Goal: Information Seeking & Learning: Learn about a topic

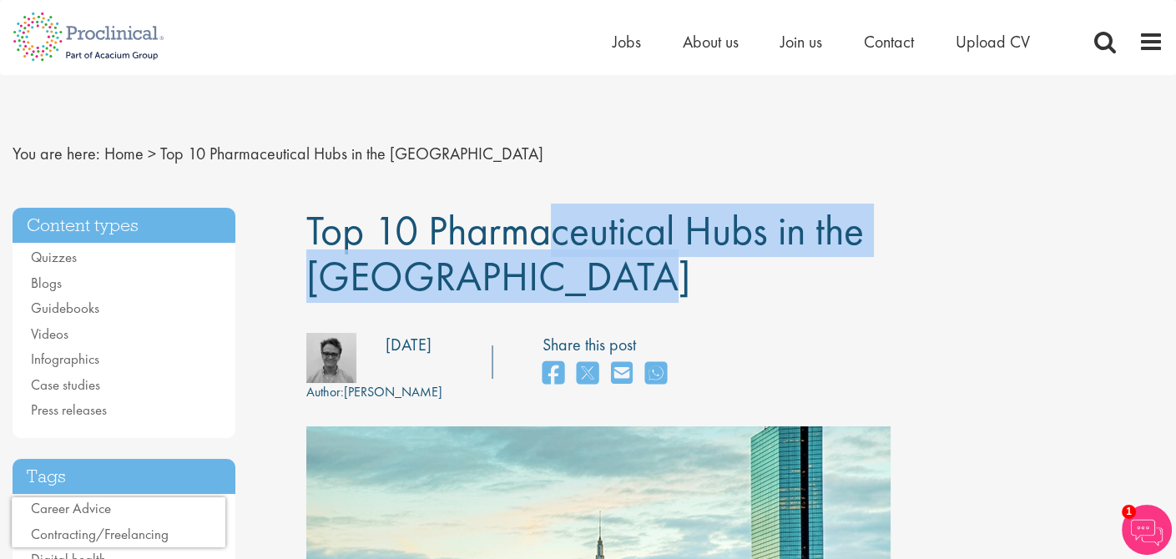
drag, startPoint x: 311, startPoint y: 224, endPoint x: 941, endPoint y: 225, distance: 629.9
click at [864, 225] on span "Top 10 Pharmaceutical Hubs in the [GEOGRAPHIC_DATA]" at bounding box center [584, 253] width 557 height 99
copy span "Top 10 Pharmaceutical Hubs in the [GEOGRAPHIC_DATA]"
click at [953, 333] on div "Author: [PERSON_NAME] Posting date: [DATE] Share this post" at bounding box center [735, 367] width 882 height 69
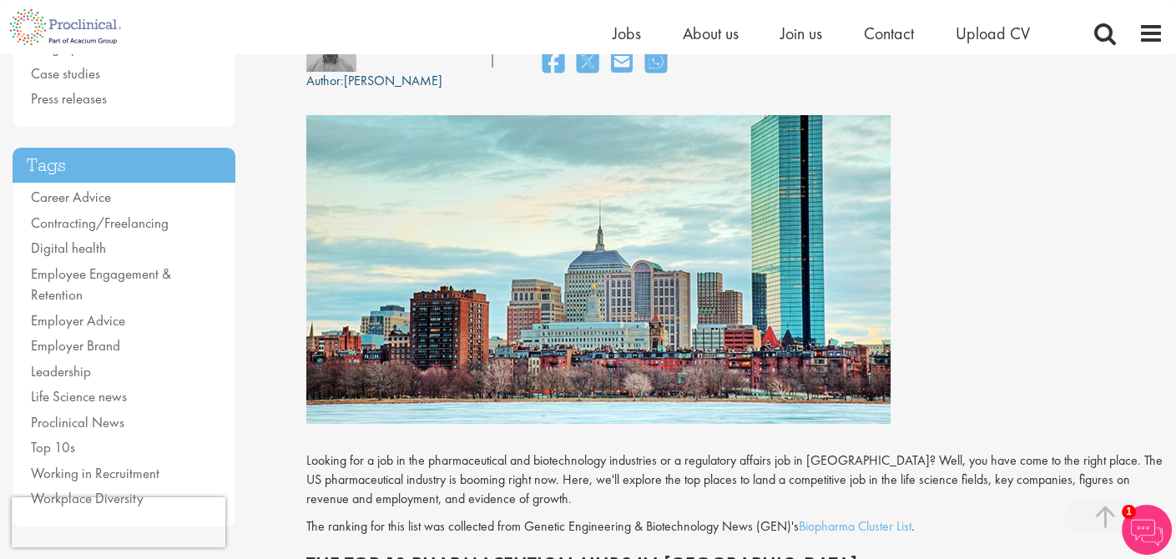
scroll to position [417, 0]
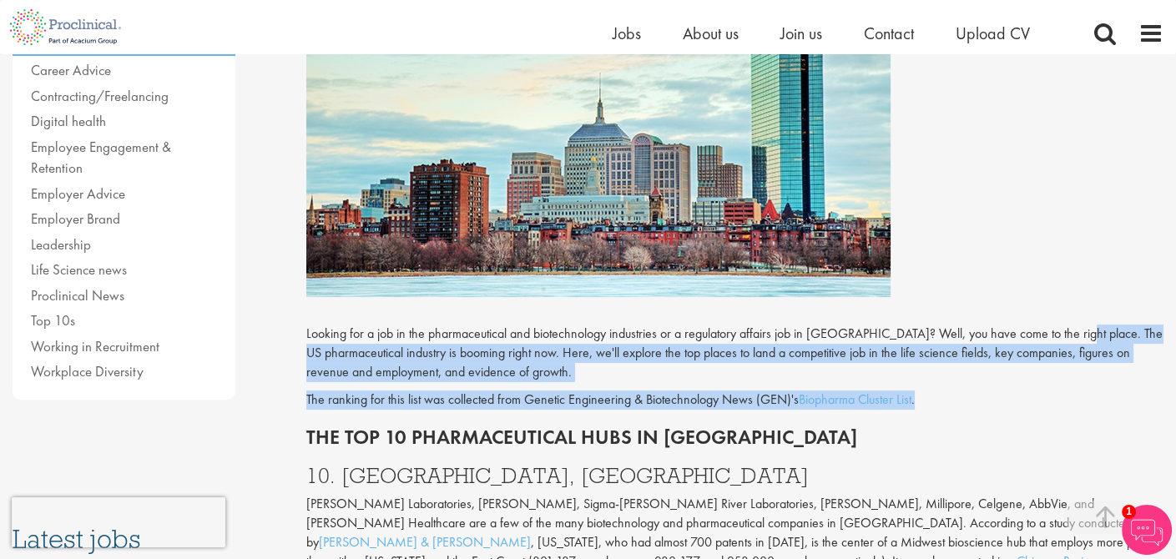
drag, startPoint x: 1065, startPoint y: 285, endPoint x: 929, endPoint y: 344, distance: 148.3
copy div "The US pharmaceutical industry is booming right now. Here, we'll explore the to…"
click at [462, 325] on p "Looking for a job in the pharmaceutical and biotechnology industries or a regul…" at bounding box center [734, 354] width 857 height 58
click at [1082, 325] on p "Looking for a job in the pharmaceutical and biotechnology industries or a regul…" at bounding box center [734, 354] width 857 height 58
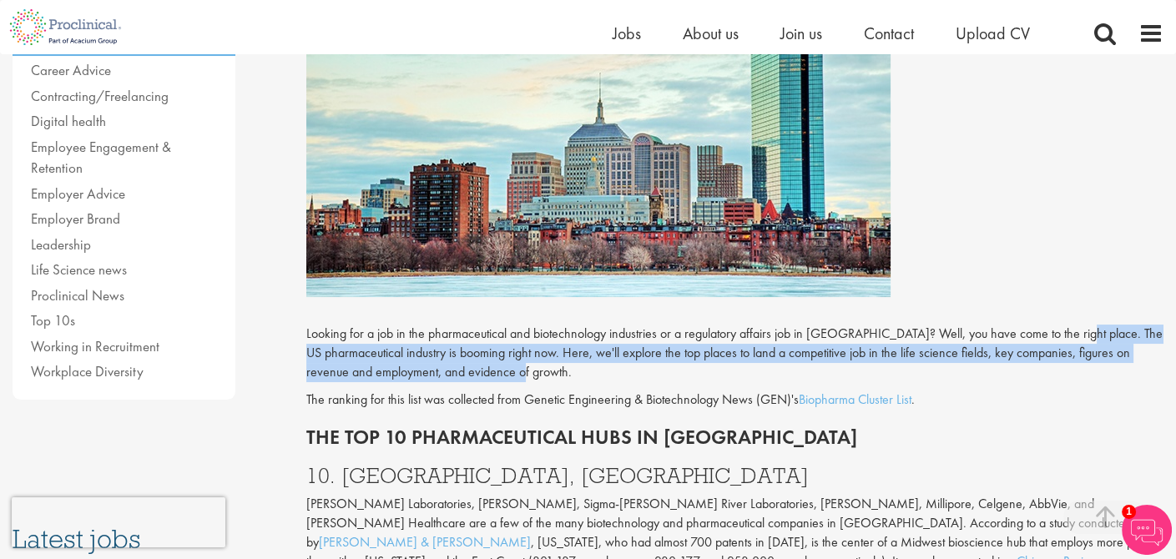
drag, startPoint x: 1067, startPoint y: 287, endPoint x: 1060, endPoint y: 320, distance: 33.2
click at [1060, 325] on p "Looking for a job in the pharmaceutical and biotechnology industries or a regul…" at bounding box center [734, 354] width 857 height 58
copy p "The US pharmaceutical industry is booming right now. Here, we'll explore the to…"
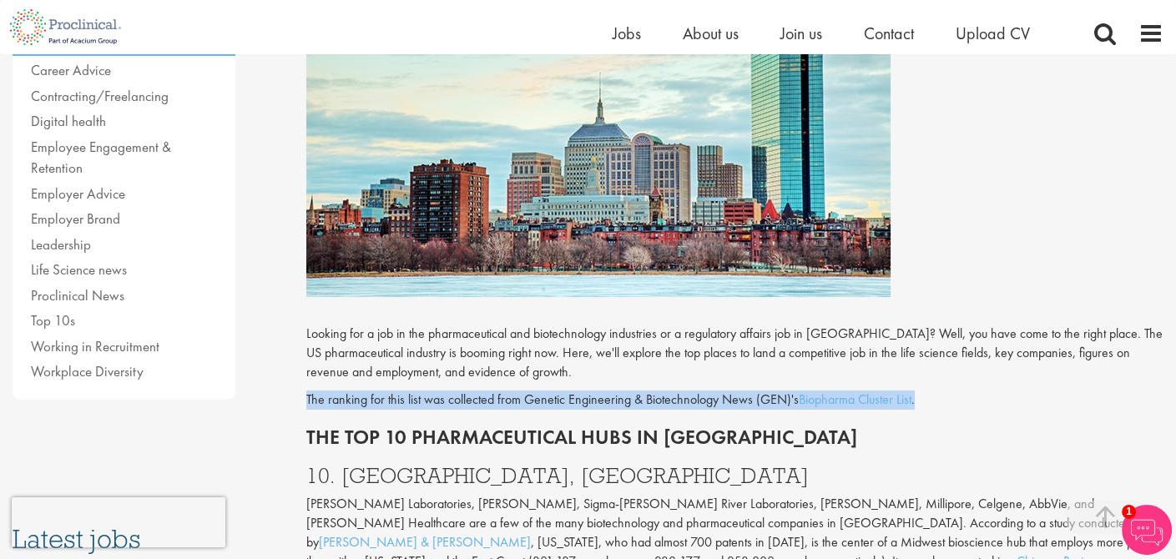
drag, startPoint x: 304, startPoint y: 357, endPoint x: 951, endPoint y: 357, distance: 647.5
copy p "The ranking for this list was collected from Genetic Engineering & Biotechnolog…"
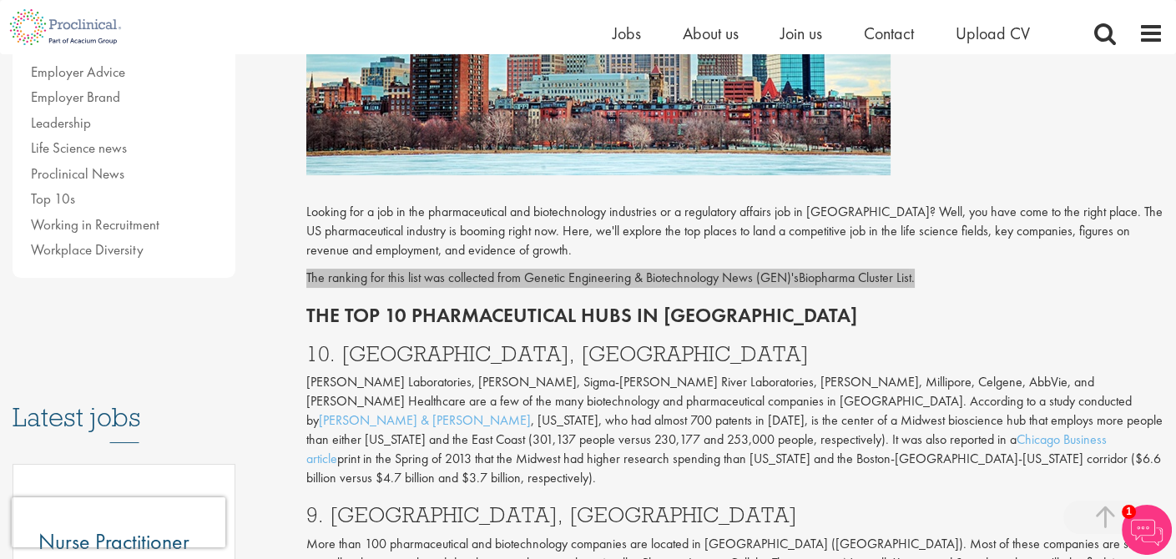
scroll to position [584, 0]
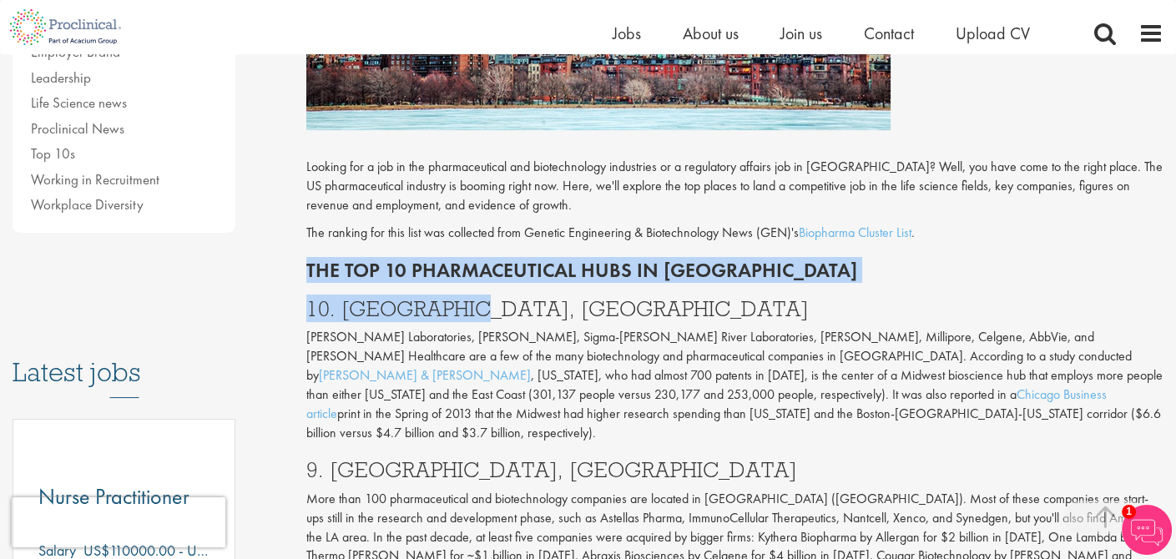
drag, startPoint x: 305, startPoint y: 228, endPoint x: 446, endPoint y: 241, distance: 142.5
click at [526, 298] on h3 "10. [GEOGRAPHIC_DATA], [GEOGRAPHIC_DATA]" at bounding box center [734, 309] width 857 height 22
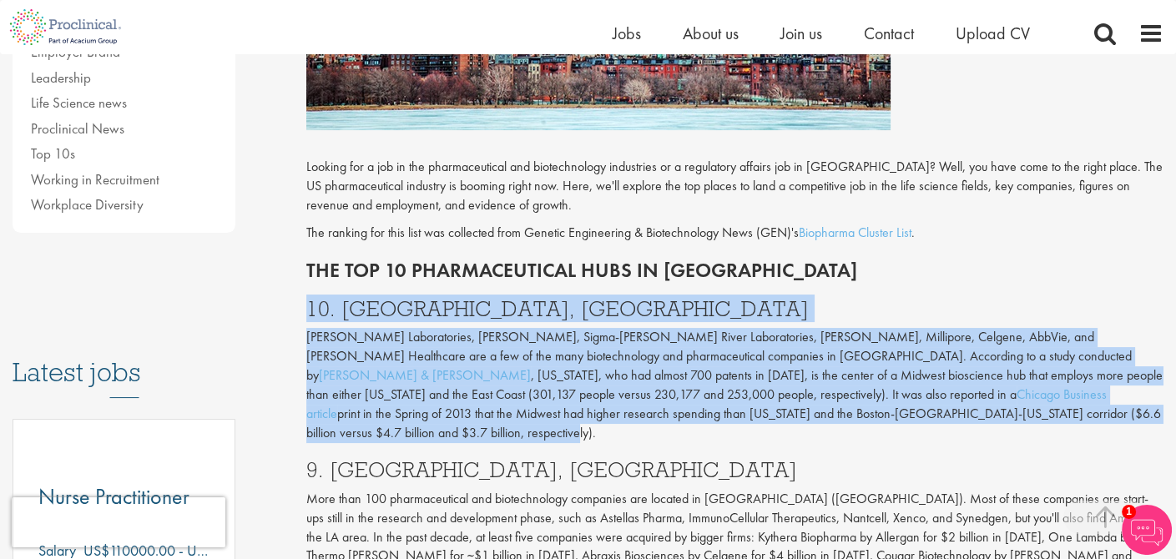
drag, startPoint x: 331, startPoint y: 264, endPoint x: 486, endPoint y: 313, distance: 162.0
copy div "10. [GEOGRAPHIC_DATA], IL [PERSON_NAME] Laboratories, [PERSON_NAME], Sigma-[PER…"
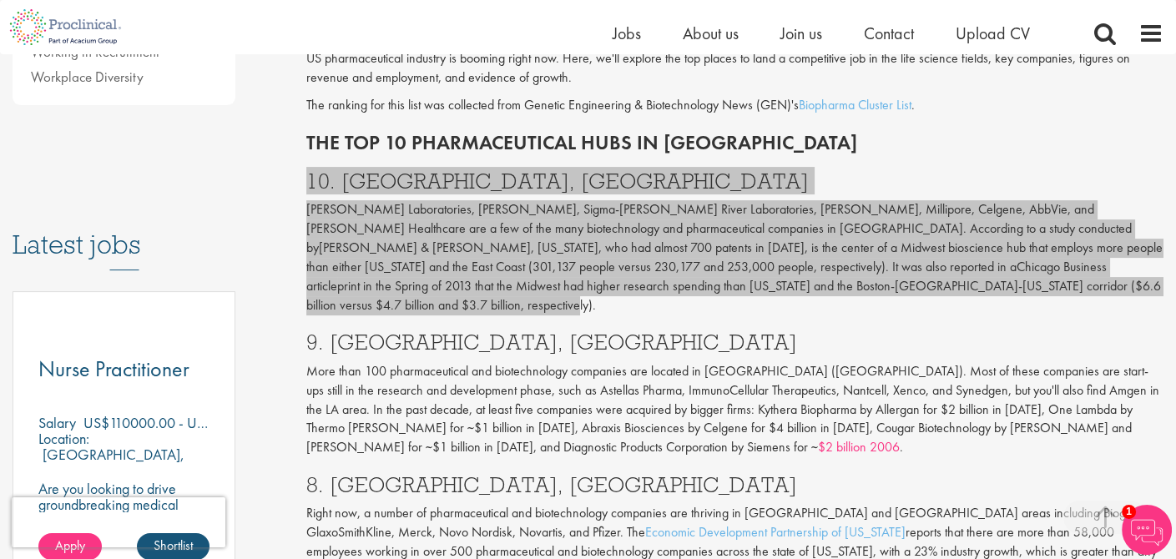
scroll to position [751, 0]
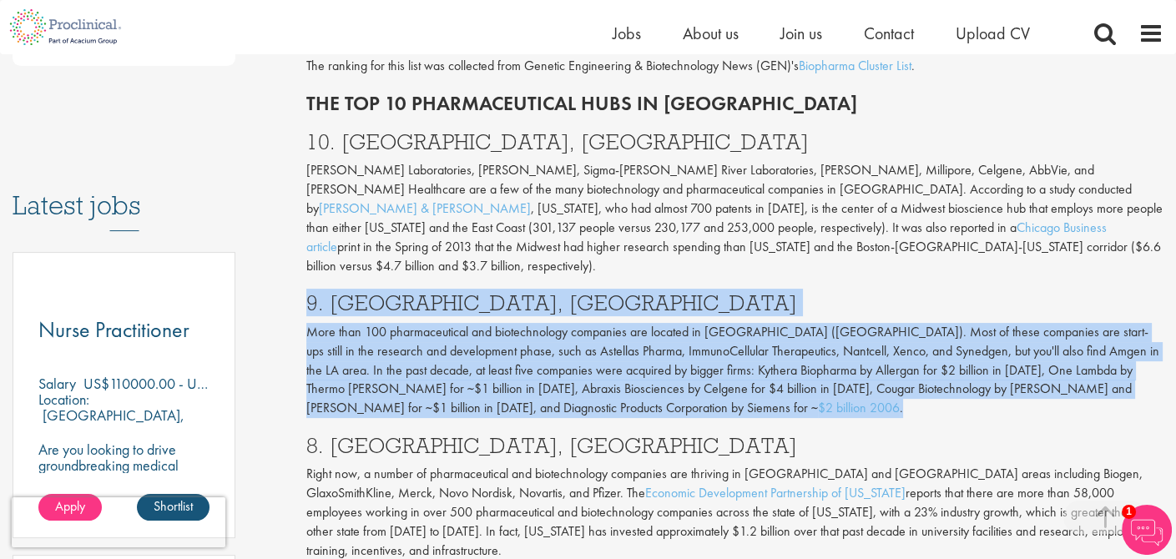
drag, startPoint x: 309, startPoint y: 239, endPoint x: 582, endPoint y: 336, distance: 289.5
copy div "9. [GEOGRAPHIC_DATA], [GEOGRAPHIC_DATA] More than 100 pharmaceutical and biotec…"
drag, startPoint x: 307, startPoint y: 377, endPoint x: 577, endPoint y: 482, distance: 290.1
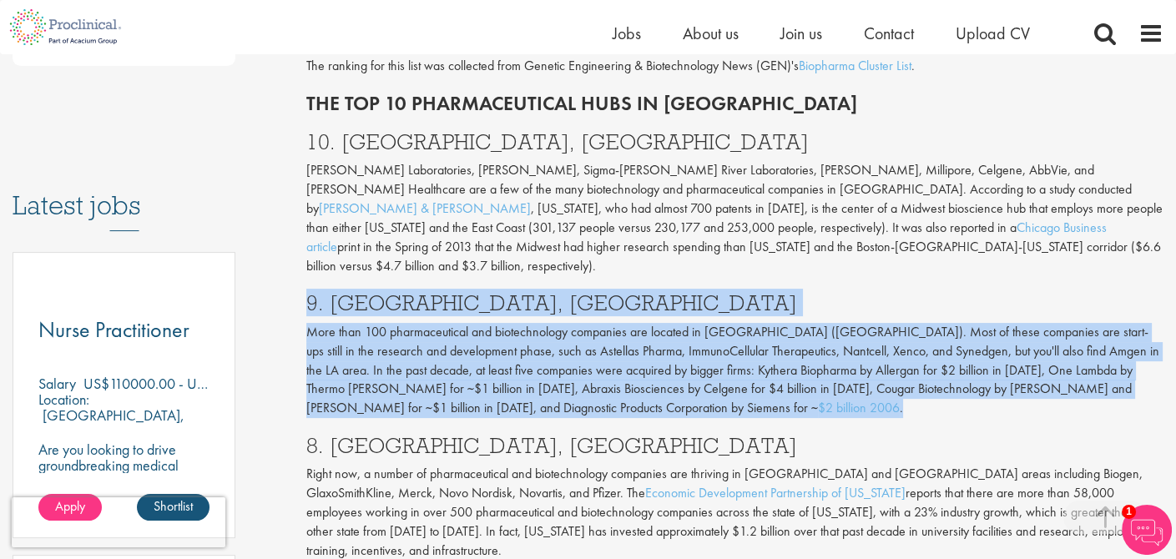
copy div "8. [GEOGRAPHIC_DATA], [GEOGRAPHIC_DATA] Right now, a number of pharmaceutical a…"
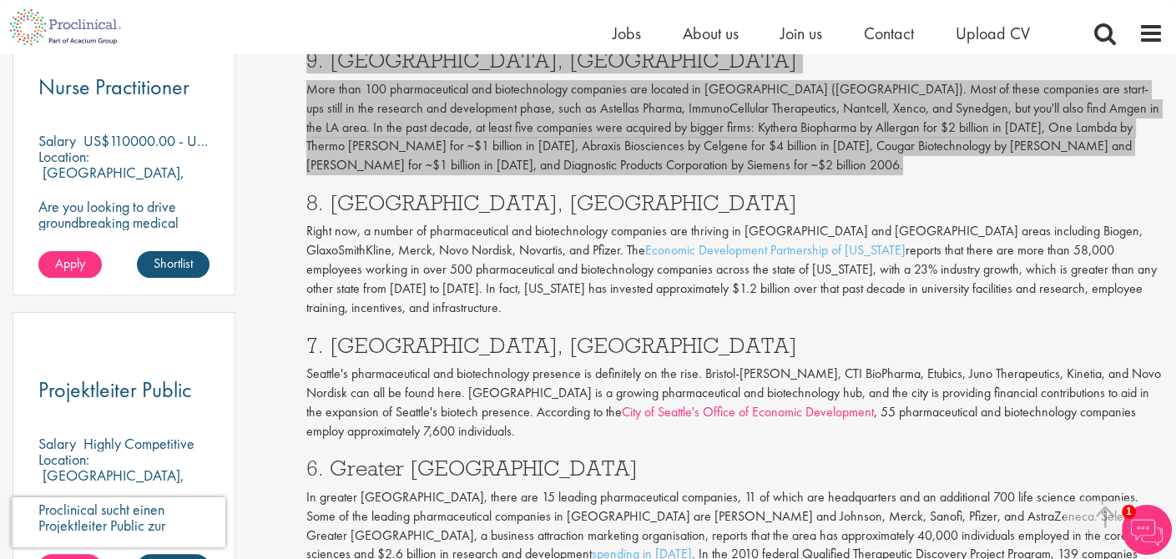
scroll to position [1001, 0]
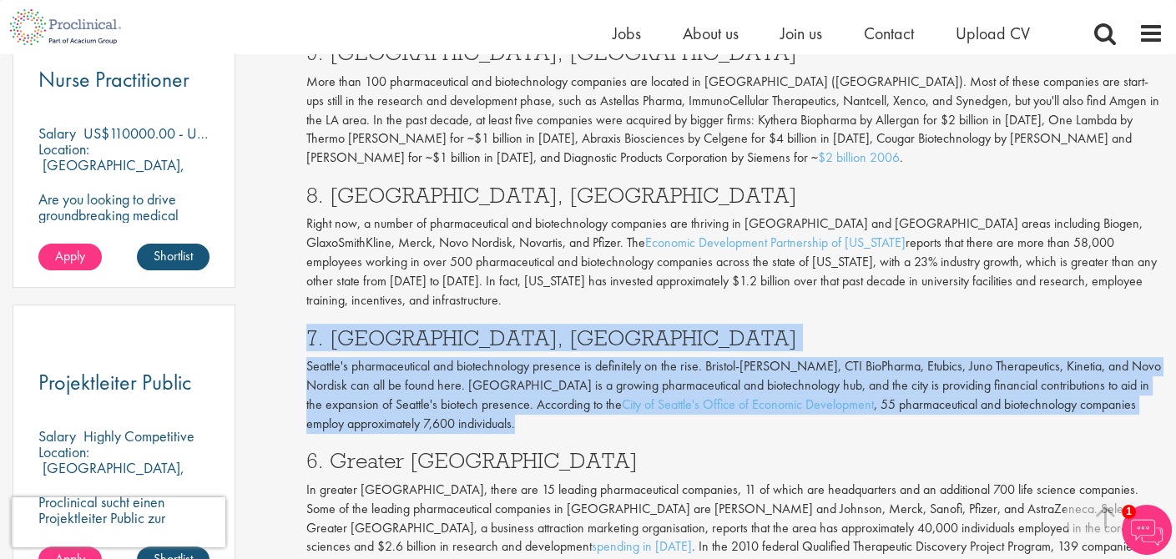
drag, startPoint x: 299, startPoint y: 275, endPoint x: 423, endPoint y: 296, distance: 126.1
click at [525, 364] on div "Top 10 Pharmaceutical Hubs in the [GEOGRAPHIC_DATA] Author: [PERSON_NAME] Posti…" at bounding box center [735, 363] width 882 height 2355
copy div "7. [GEOGRAPHIC_DATA], [GEOGRAPHIC_DATA] Seattle's pharmaceutical and biotechnol…"
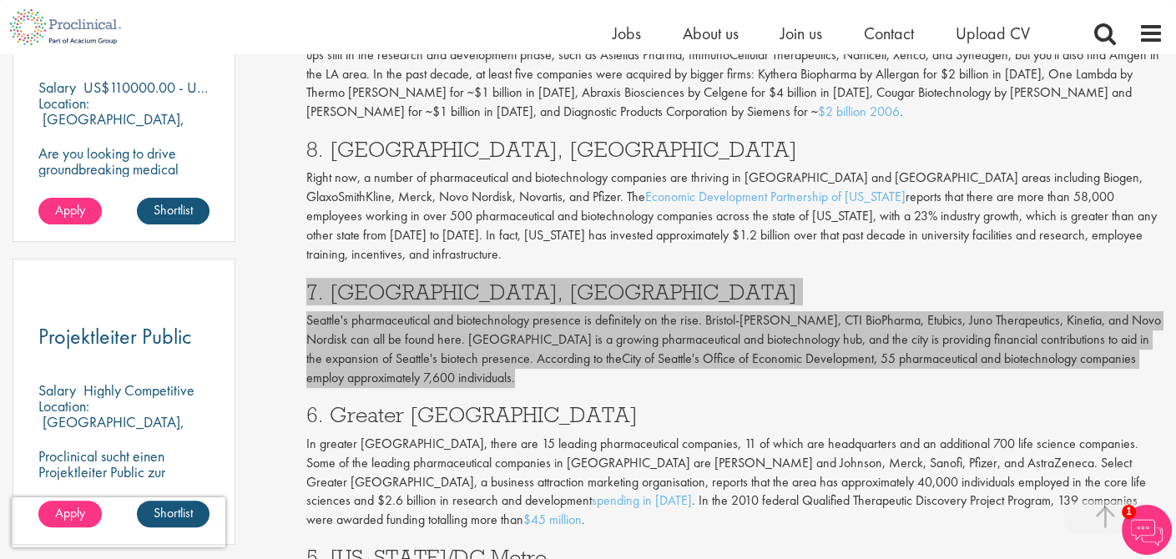
scroll to position [1085, 0]
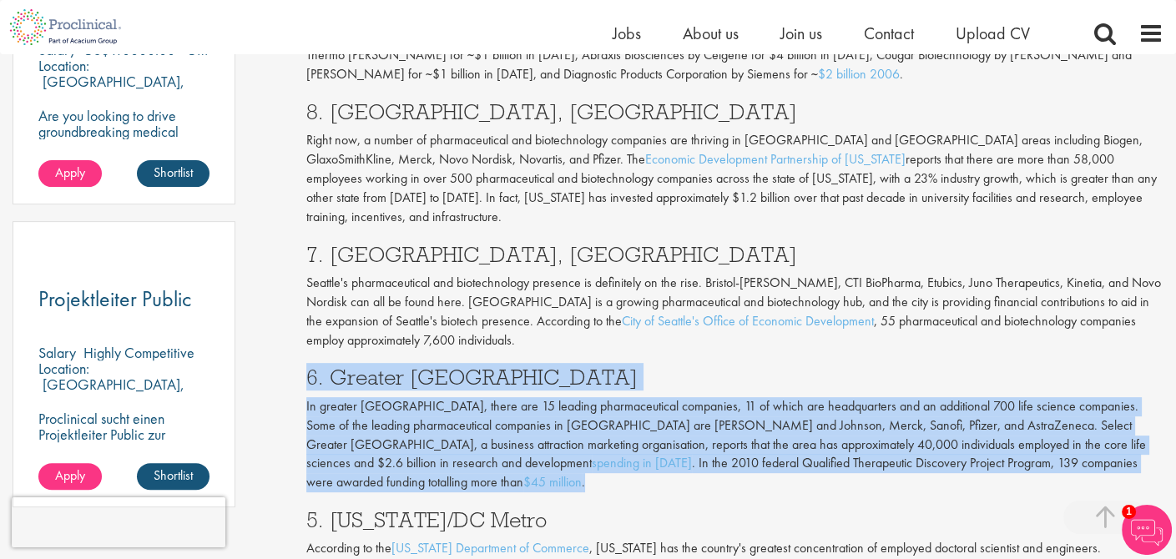
drag, startPoint x: 302, startPoint y: 311, endPoint x: 474, endPoint y: 360, distance: 178.6
click at [487, 416] on div "Top 10 Pharmaceutical Hubs in the [GEOGRAPHIC_DATA] Author: [PERSON_NAME] Posti…" at bounding box center [735, 279] width 882 height 2355
copy div "6. Greater [GEOGRAPHIC_DATA] In greater [GEOGRAPHIC_DATA], there are 15 leading…"
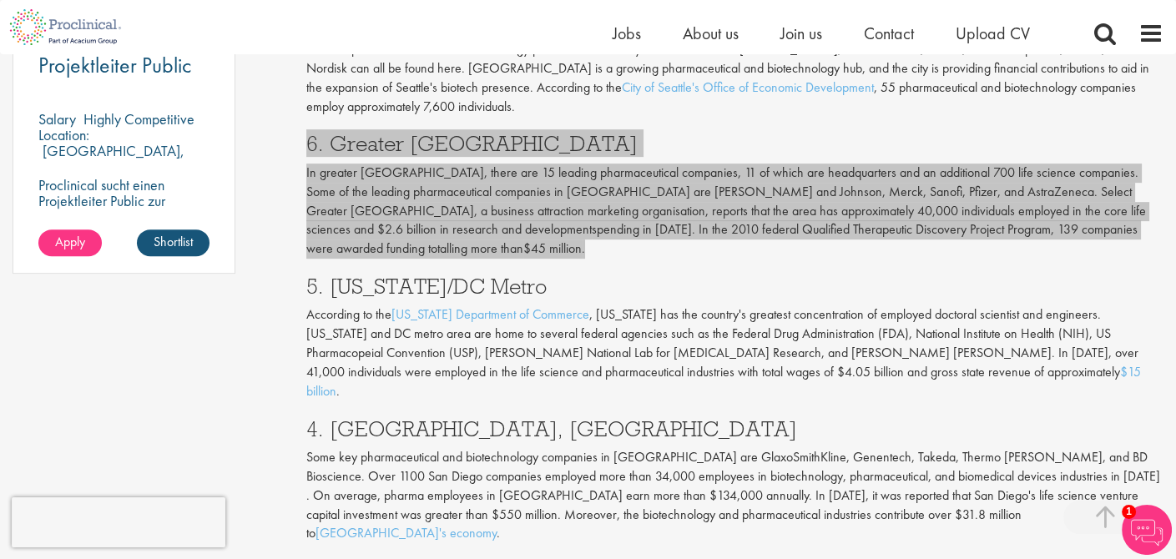
scroll to position [1335, 0]
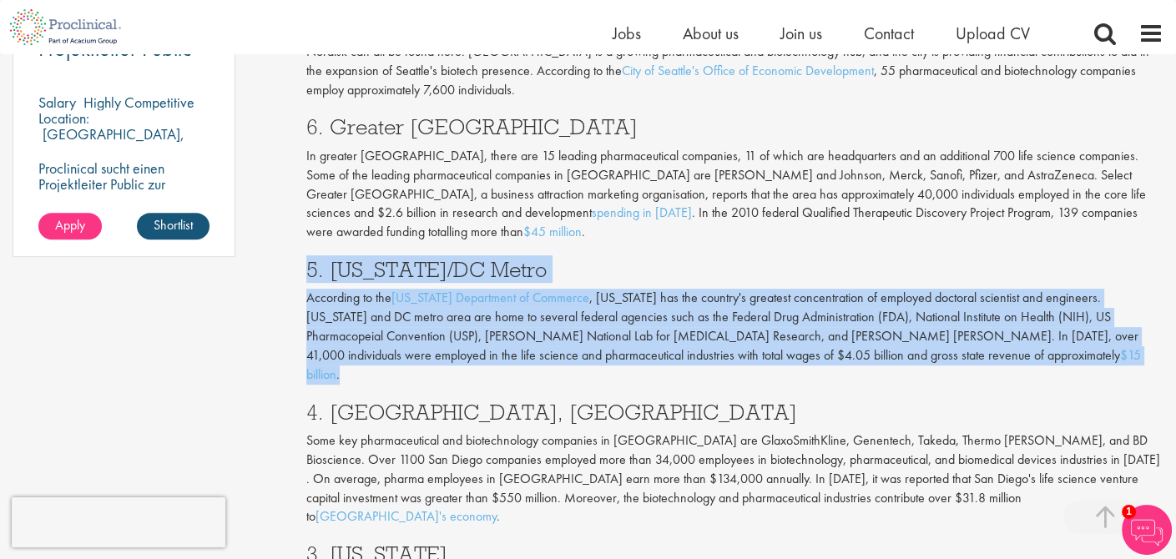
drag, startPoint x: 300, startPoint y: 210, endPoint x: 947, endPoint y: 293, distance: 651.9
click at [947, 293] on div "Top 10 Pharmaceutical Hubs in the [GEOGRAPHIC_DATA] Author: [PERSON_NAME] Posti…" at bounding box center [735, 29] width 882 height 2355
copy div "5. [US_STATE]/DC Metro According to the [US_STATE] Department of Commerce , [US…"
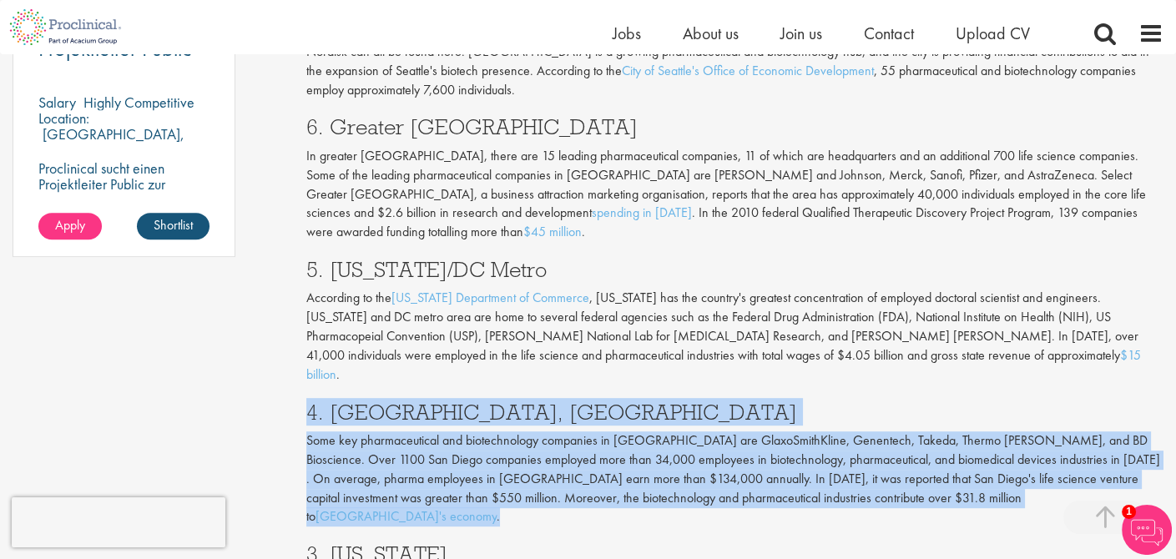
drag, startPoint x: 339, startPoint y: 337, endPoint x: 970, endPoint y: 409, distance: 634.8
click at [970, 409] on div "Top 10 Pharmaceutical Hubs in the [GEOGRAPHIC_DATA] Author: [PERSON_NAME] Posti…" at bounding box center [735, 29] width 882 height 2355
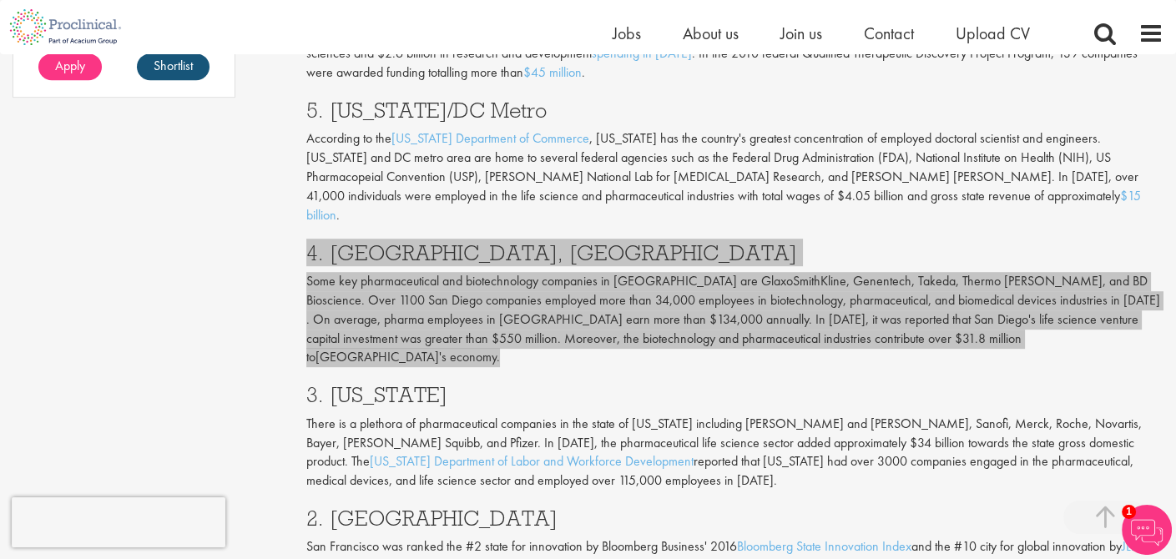
scroll to position [1585, 0]
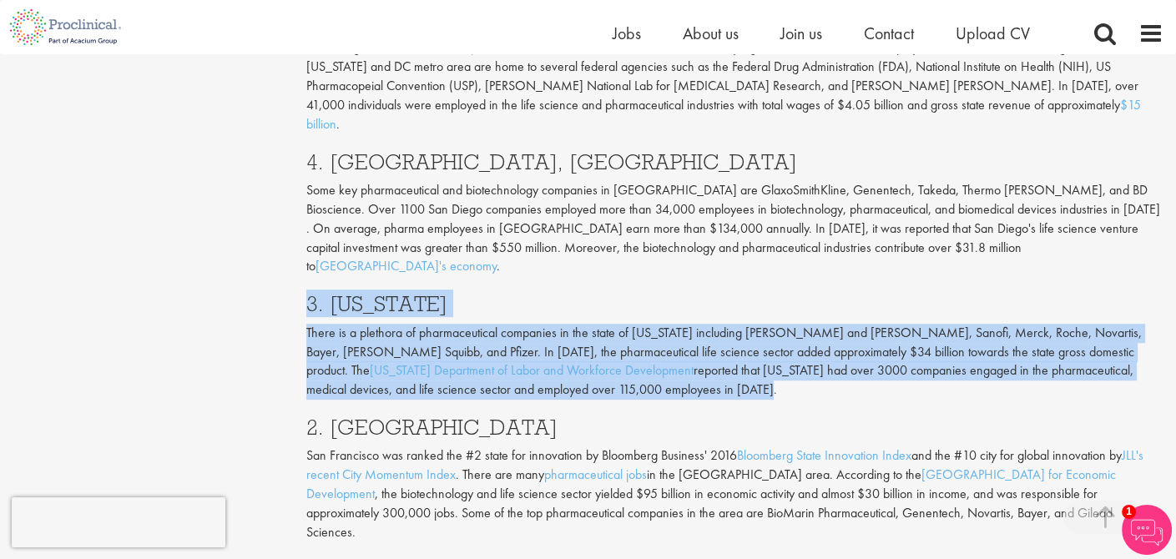
drag, startPoint x: 306, startPoint y: 206, endPoint x: 679, endPoint y: 285, distance: 381.3
click at [679, 285] on div "Looking for a job in the pharmaceutical and biotechnology industries or a regul…" at bounding box center [735, 9] width 882 height 1760
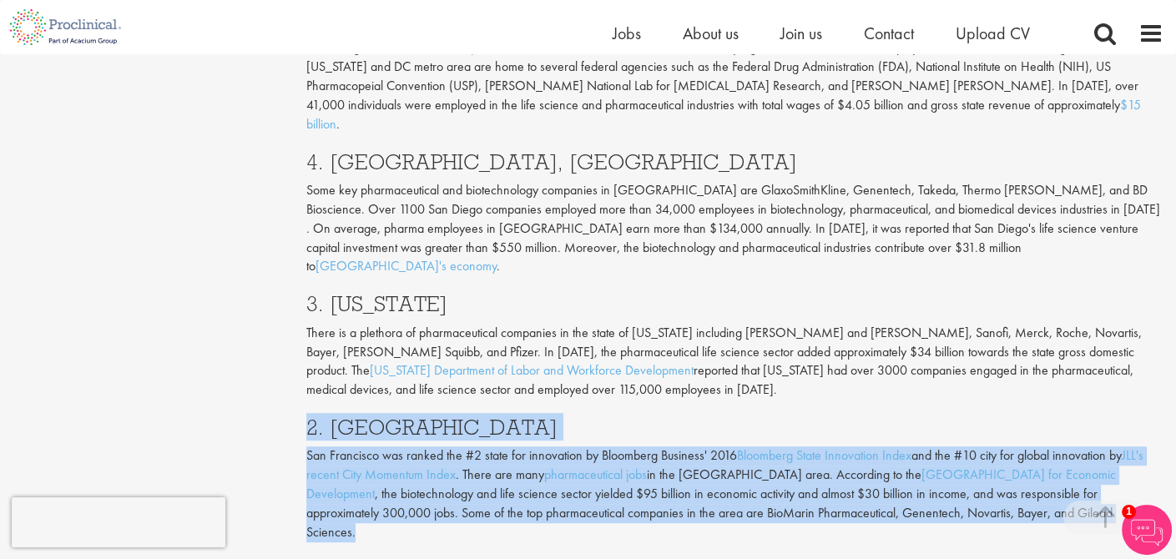
drag, startPoint x: 310, startPoint y: 325, endPoint x: 1080, endPoint y: 409, distance: 773.8
click at [1080, 409] on div "Looking for a job in the pharmaceutical and biotechnology industries or a regul…" at bounding box center [735, 9] width 882 height 1760
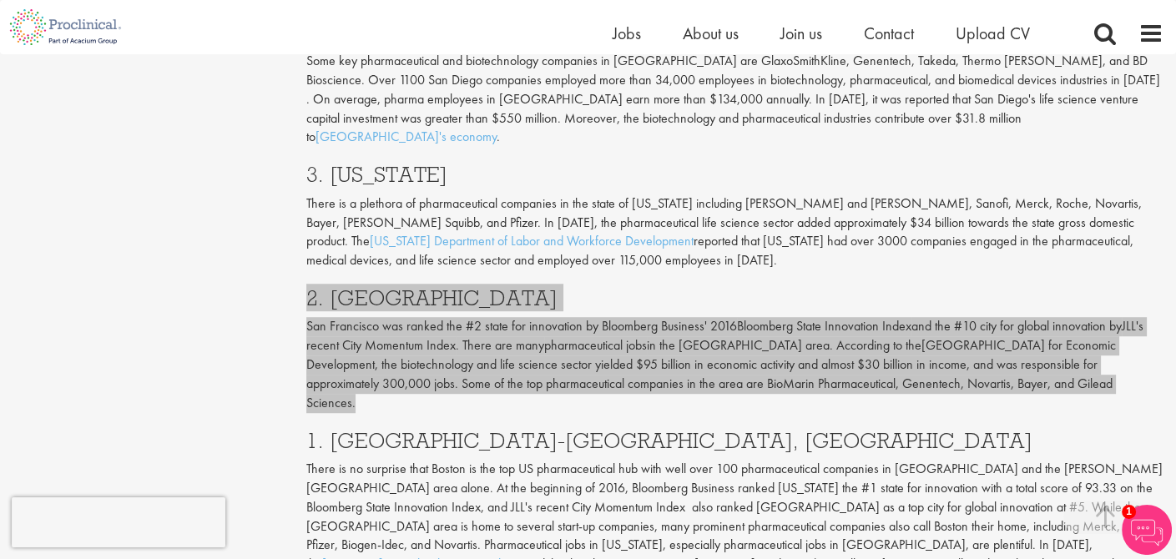
scroll to position [1752, 0]
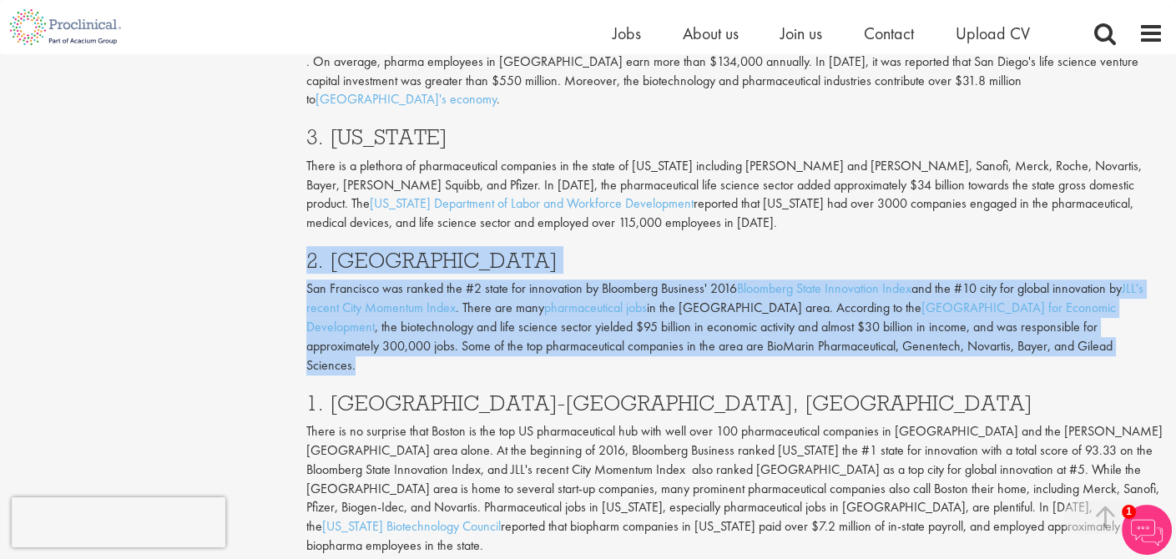
drag, startPoint x: 296, startPoint y: 289, endPoint x: 755, endPoint y: 462, distance: 490.6
drag, startPoint x: 216, startPoint y: 275, endPoint x: 229, endPoint y: 272, distance: 12.8
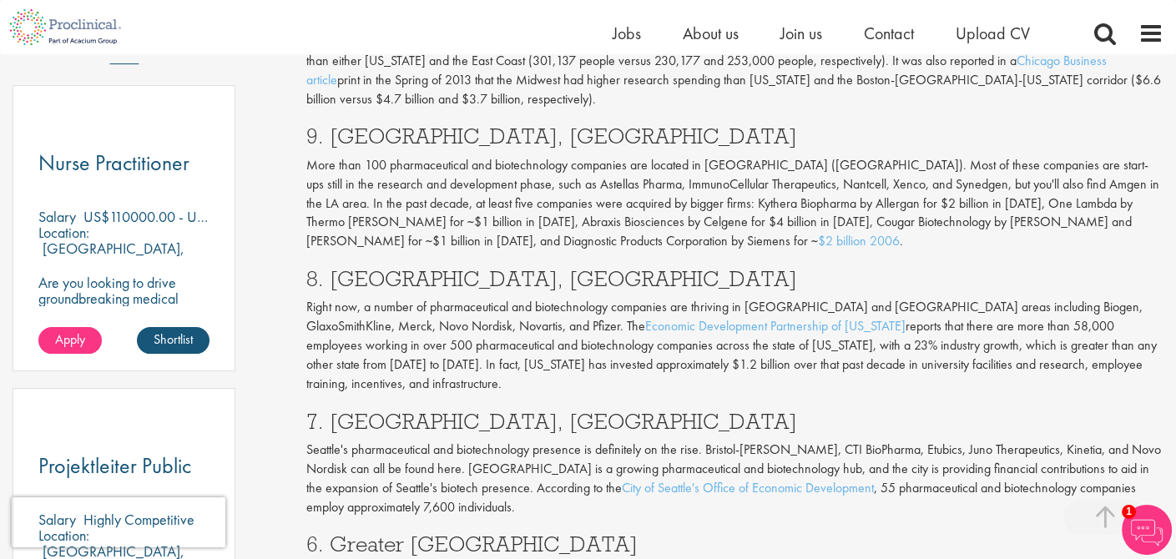
scroll to position [834, 0]
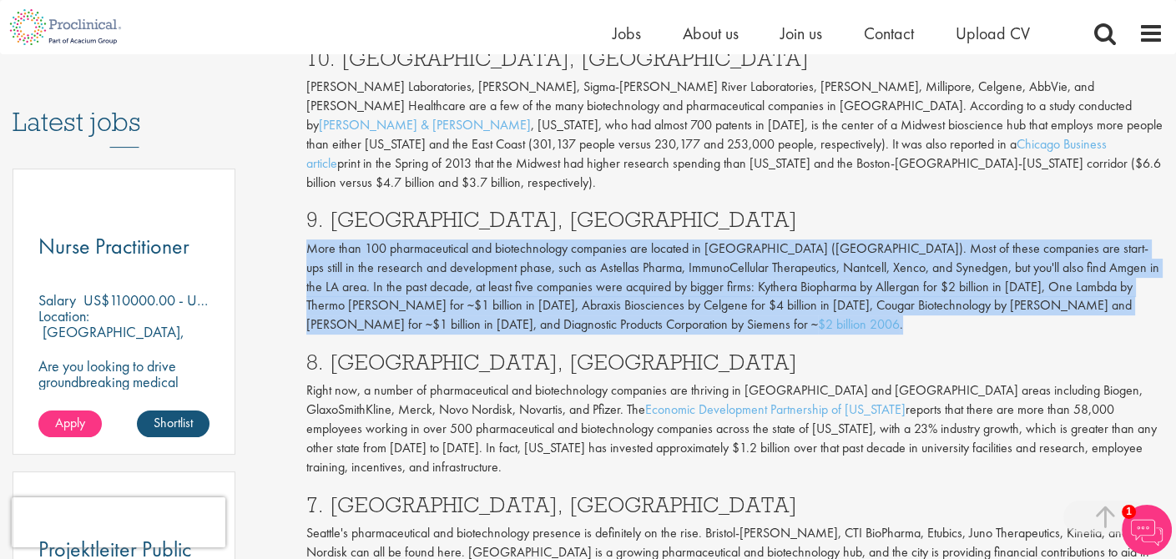
drag, startPoint x: 307, startPoint y: 184, endPoint x: 555, endPoint y: 256, distance: 258.0
click at [555, 256] on p "More than 100 pharmaceutical and biotechnology companies are located in [GEOGRA…" at bounding box center [734, 286] width 857 height 95
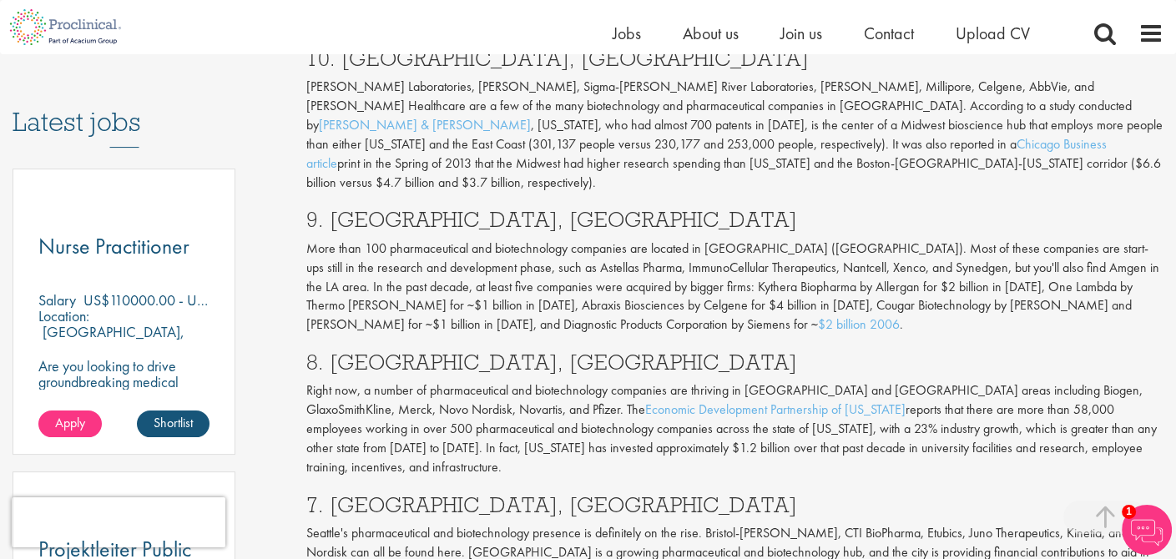
click at [306, 239] on p "More than 100 pharmaceutical and biotechnology companies are located in [GEOGRA…" at bounding box center [734, 286] width 857 height 95
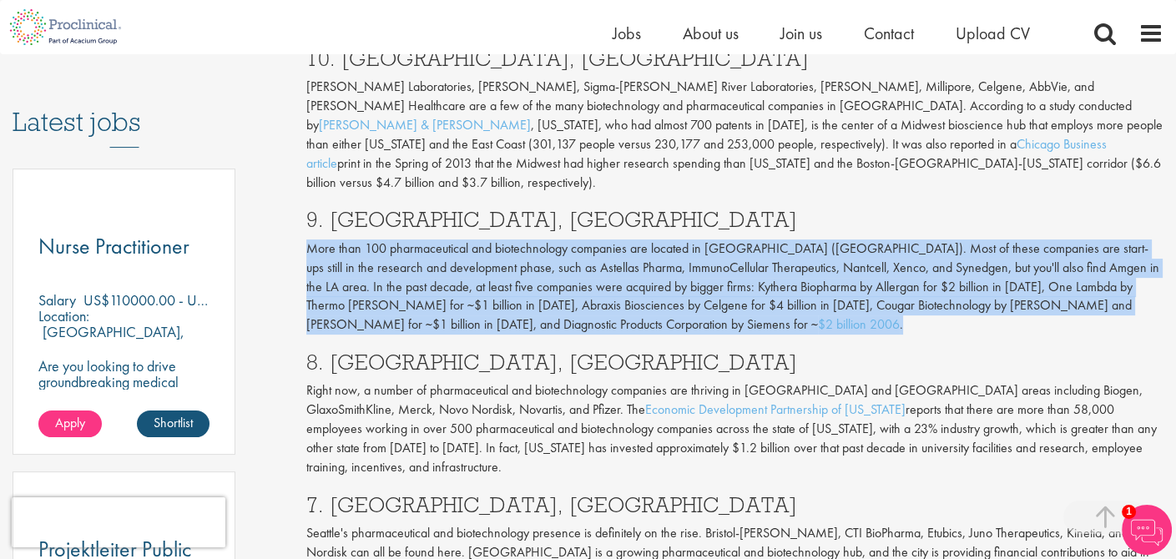
drag, startPoint x: 307, startPoint y: 183, endPoint x: 556, endPoint y: 260, distance: 260.5
click at [556, 260] on p "More than 100 pharmaceutical and biotechnology companies are located in [GEOGRA…" at bounding box center [734, 286] width 857 height 95
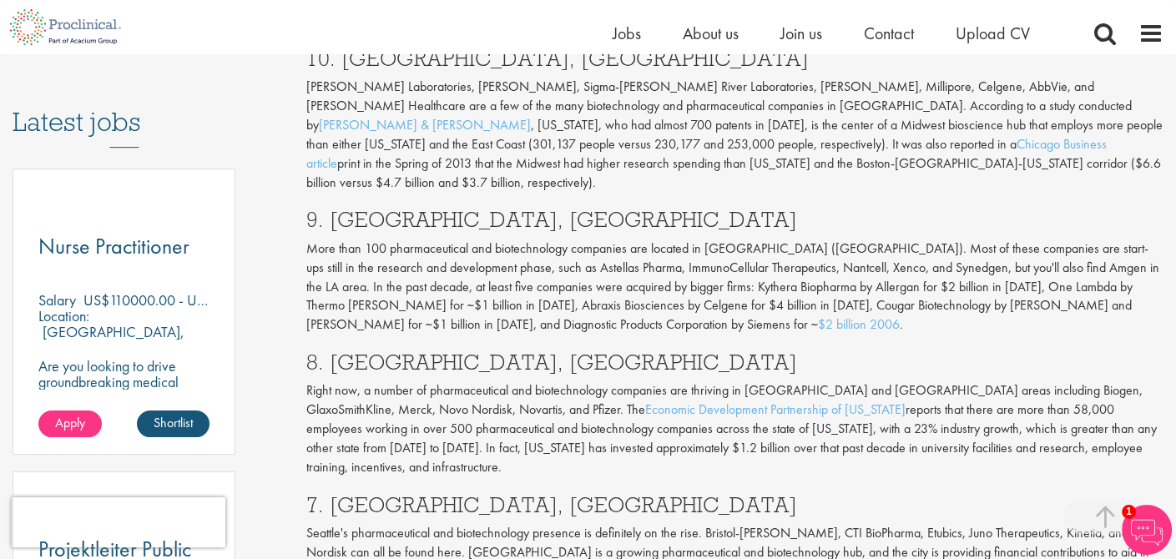
click at [739, 351] on h3 "8. [GEOGRAPHIC_DATA], [GEOGRAPHIC_DATA]" at bounding box center [734, 362] width 857 height 22
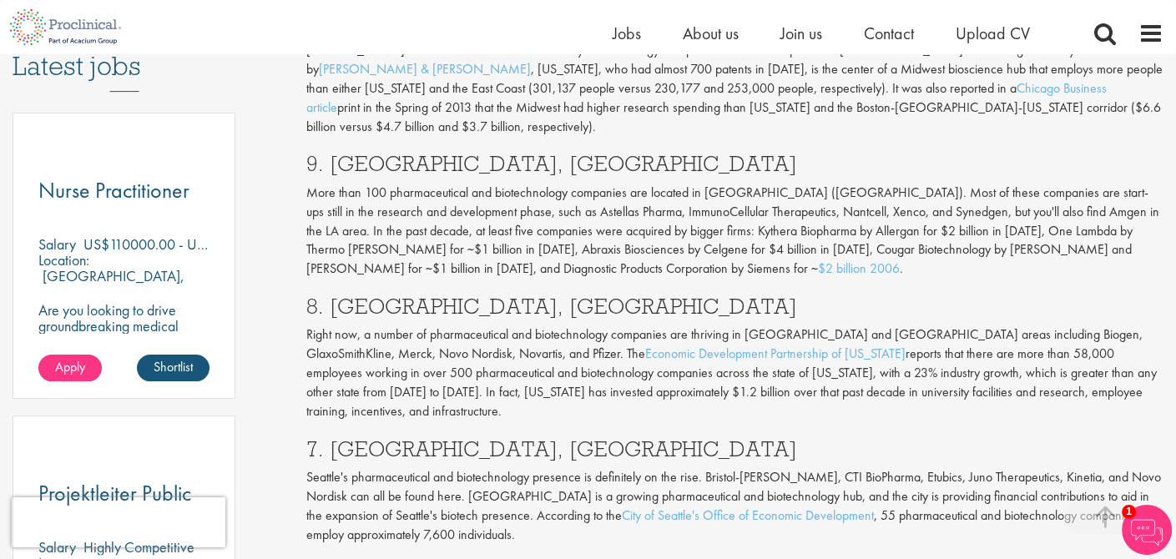
scroll to position [918, 0]
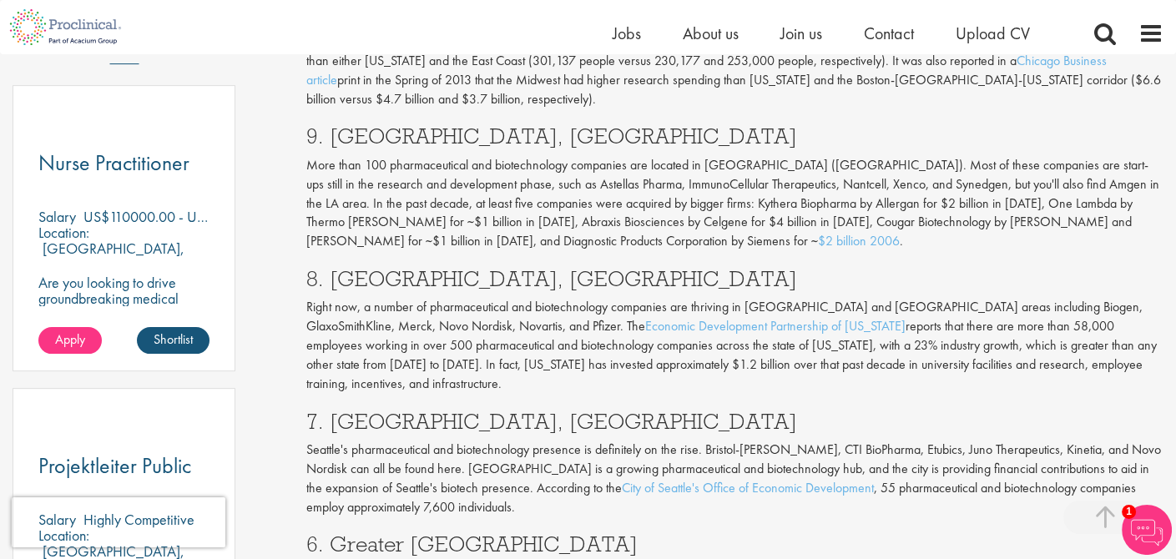
drag, startPoint x: 305, startPoint y: 242, endPoint x: 513, endPoint y: 265, distance: 209.9
click at [584, 320] on div "Top 10 Pharmaceutical Hubs in the [GEOGRAPHIC_DATA] Author: [PERSON_NAME] Posti…" at bounding box center [735, 446] width 882 height 2355
click at [304, 392] on div "Top 10 Pharmaceutical Hubs in the [GEOGRAPHIC_DATA] Author: [PERSON_NAME] Posti…" at bounding box center [735, 446] width 882 height 2355
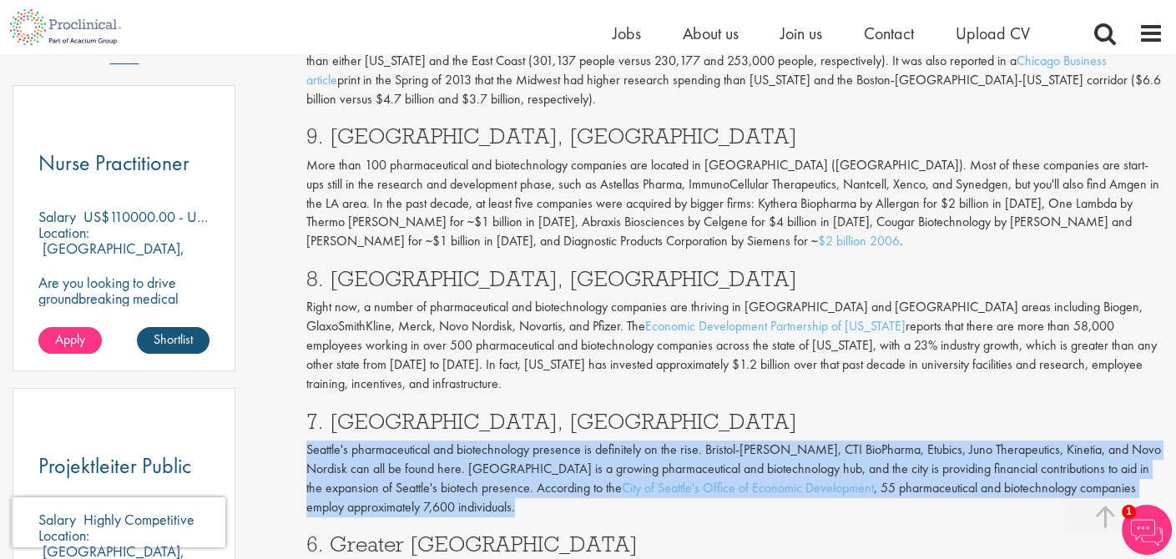
drag, startPoint x: 298, startPoint y: 383, endPoint x: 498, endPoint y: 442, distance: 208.8
click at [498, 442] on div "Top 10 Pharmaceutical Hubs in the [GEOGRAPHIC_DATA] Author: [PERSON_NAME] Posti…" at bounding box center [735, 446] width 882 height 2355
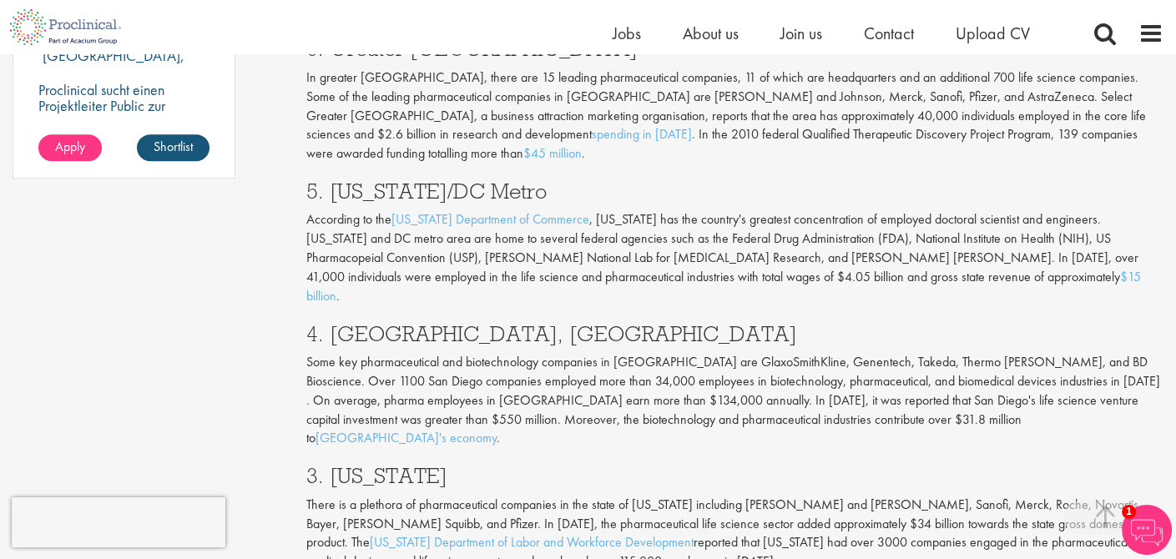
scroll to position [1418, 0]
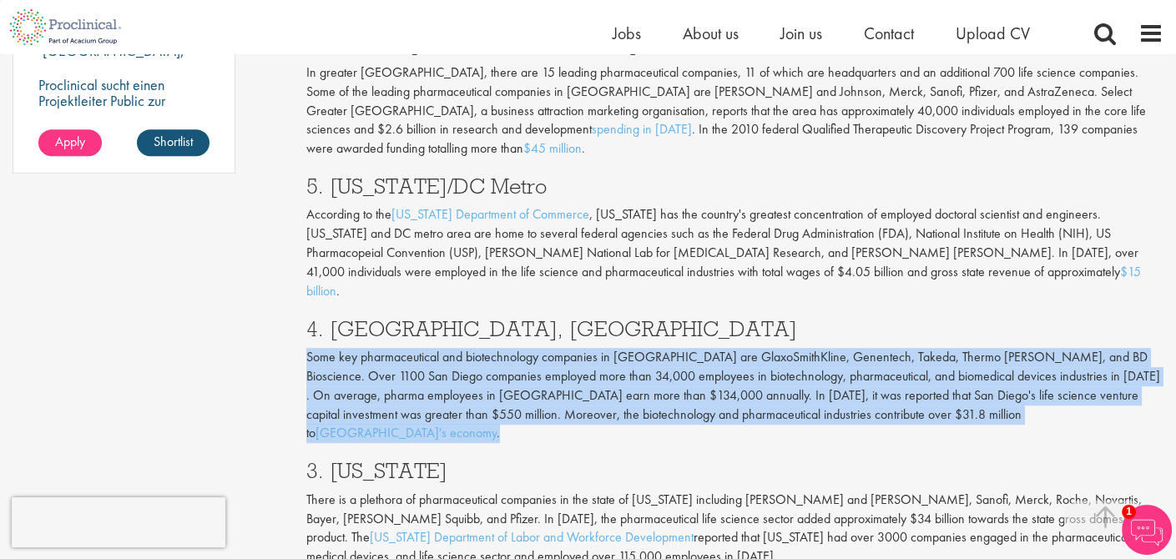
drag, startPoint x: 298, startPoint y: 279, endPoint x: 950, endPoint y: 328, distance: 653.5
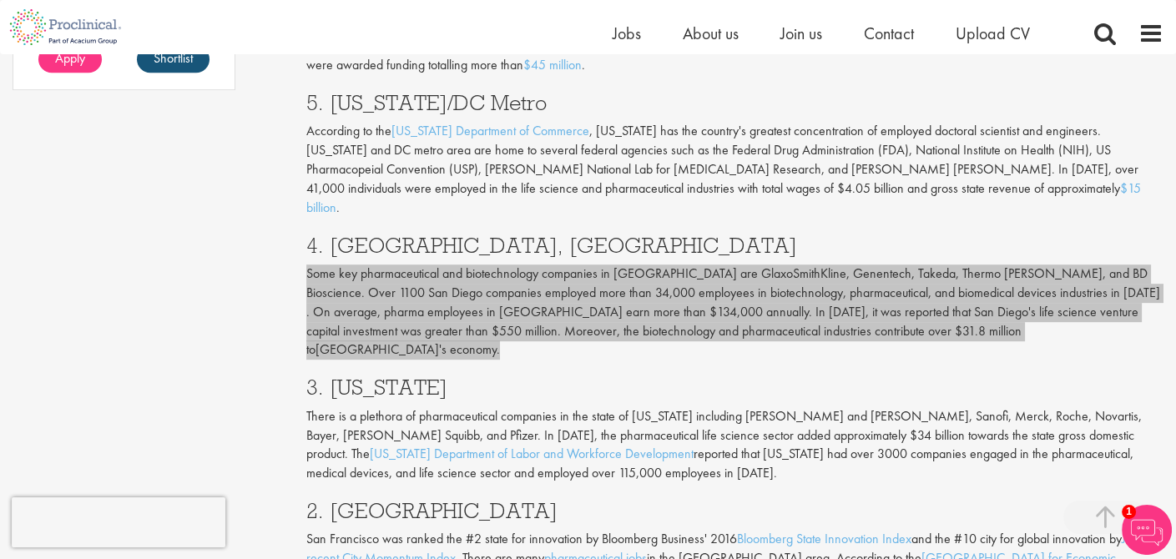
scroll to position [1585, 0]
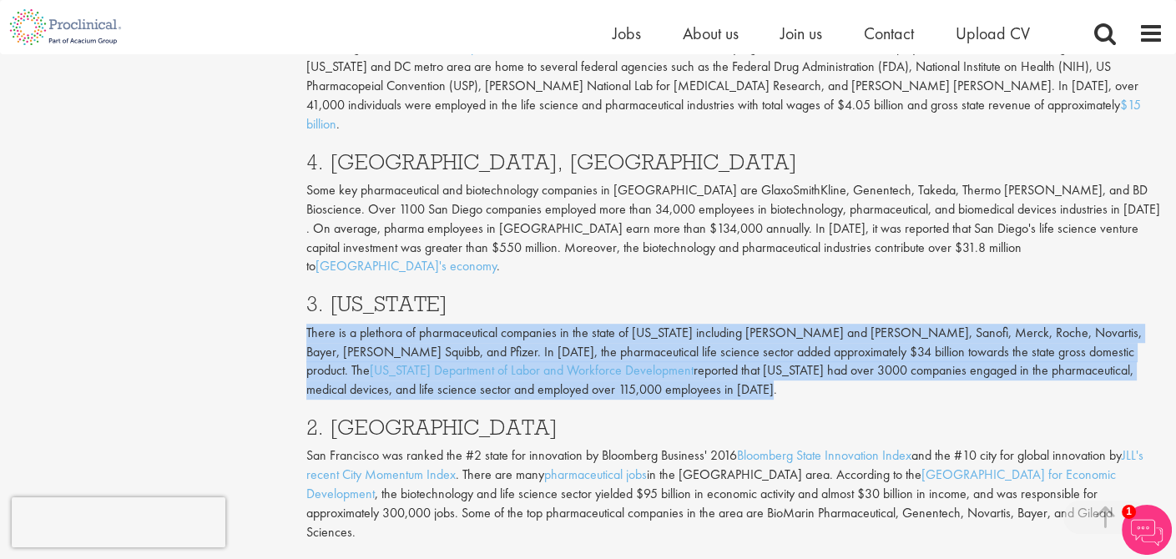
drag, startPoint x: 300, startPoint y: 232, endPoint x: 617, endPoint y: 269, distance: 320.1
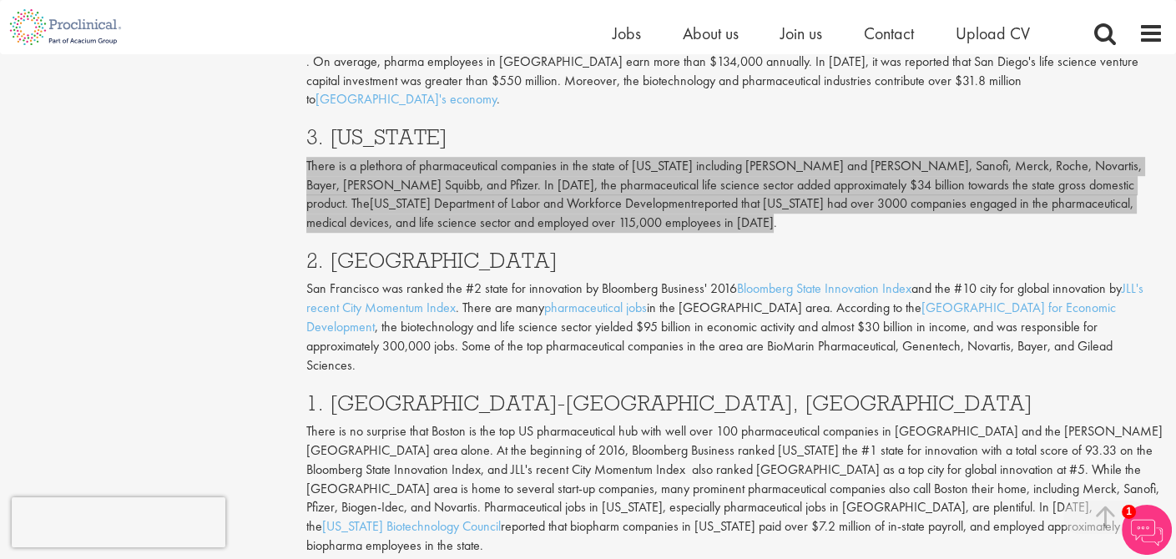
scroll to position [1836, 0]
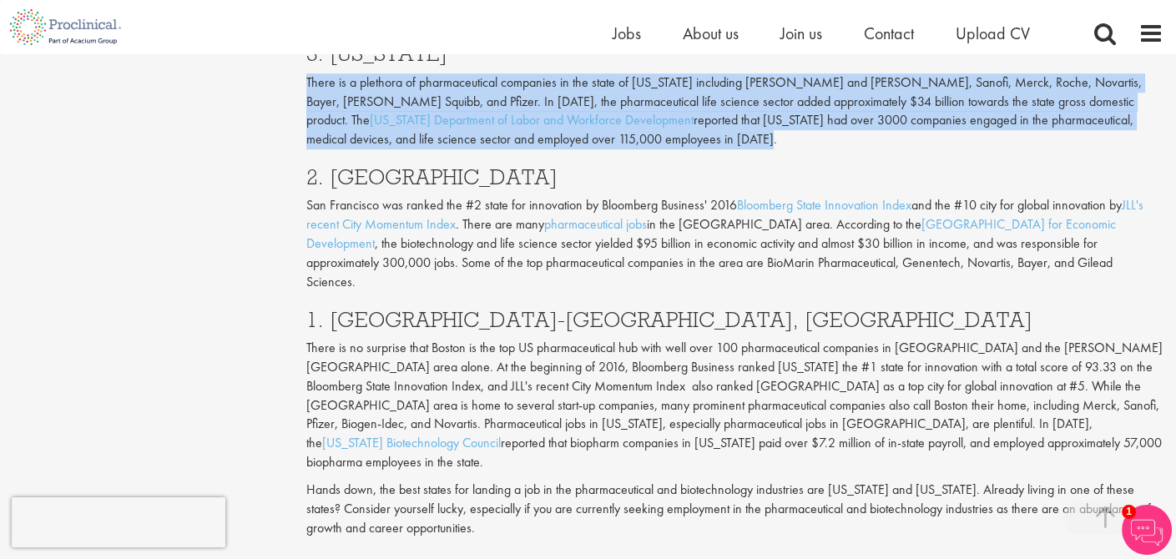
drag, startPoint x: 309, startPoint y: 225, endPoint x: 980, endPoint y: 319, distance: 678.1
click at [980, 339] on p "There is no surprise that Boston is the top US pharmaceutical hub with well ove…" at bounding box center [734, 405] width 857 height 133
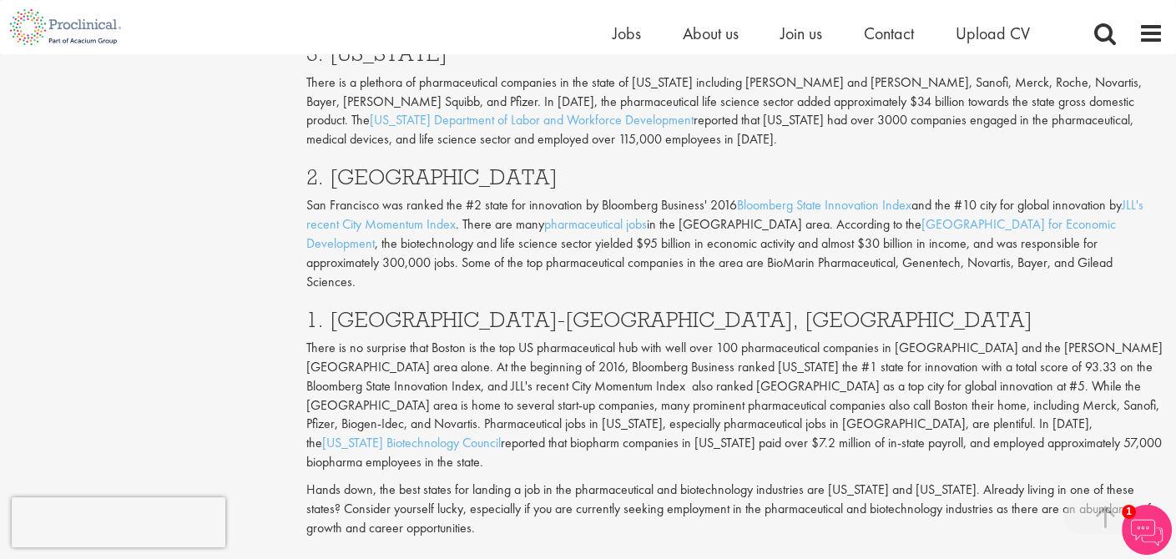
drag, startPoint x: 302, startPoint y: 228, endPoint x: 315, endPoint y: 232, distance: 14.0
drag, startPoint x: 305, startPoint y: 224, endPoint x: 980, endPoint y: 315, distance: 681.2
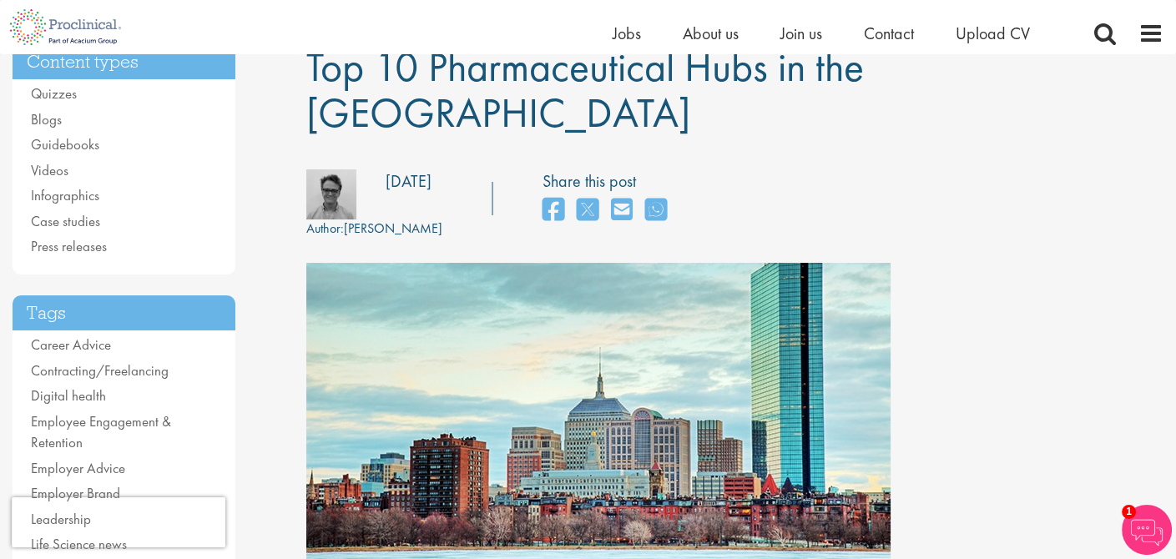
scroll to position [0, 0]
